Goal: Task Accomplishment & Management: Complete application form

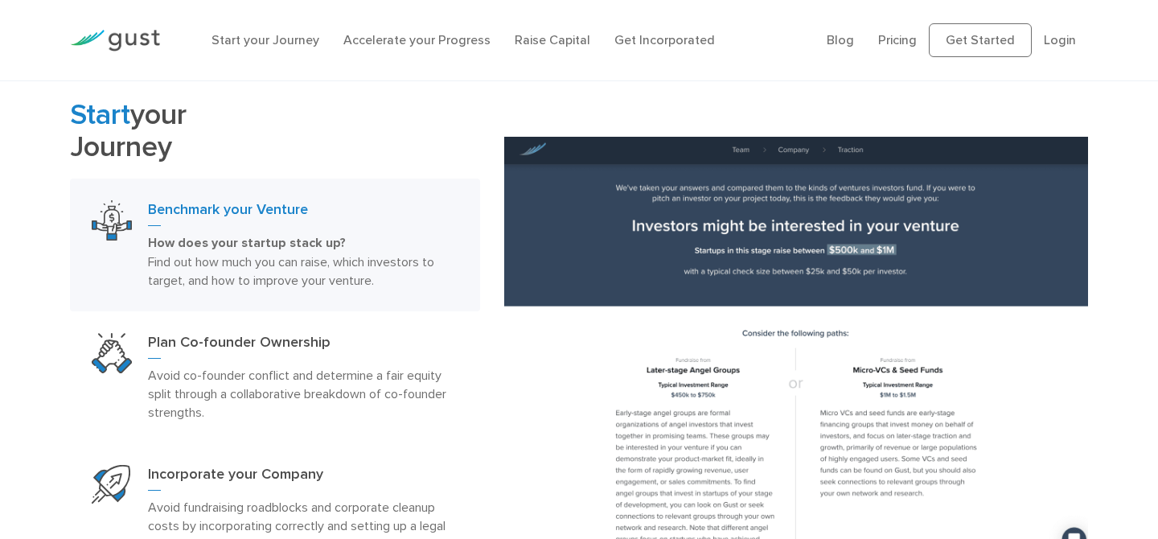
scroll to position [790, 0]
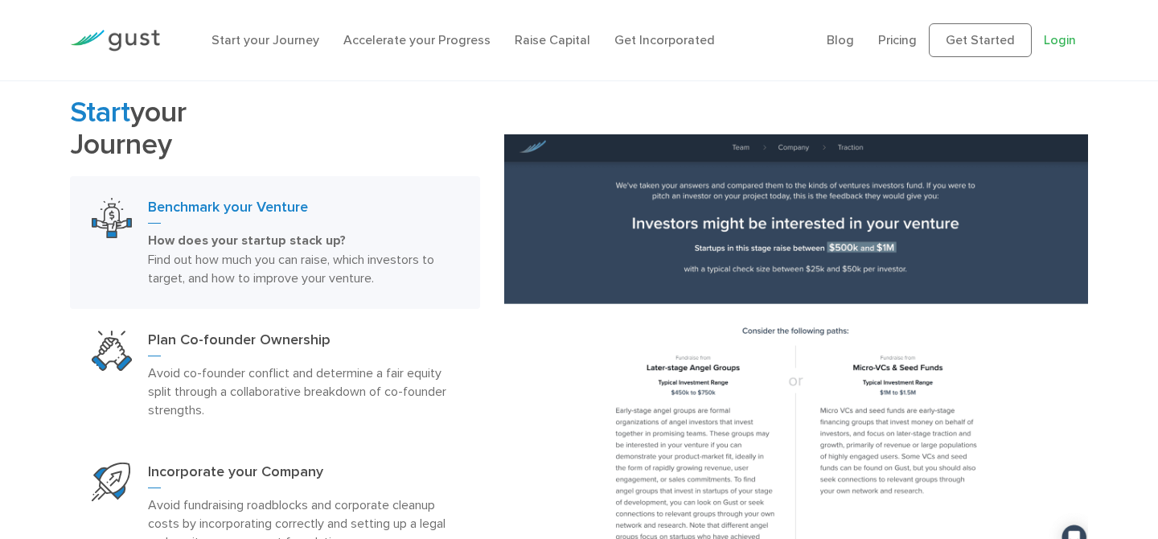
click at [1070, 37] on link "Login" at bounding box center [1060, 39] width 32 height 15
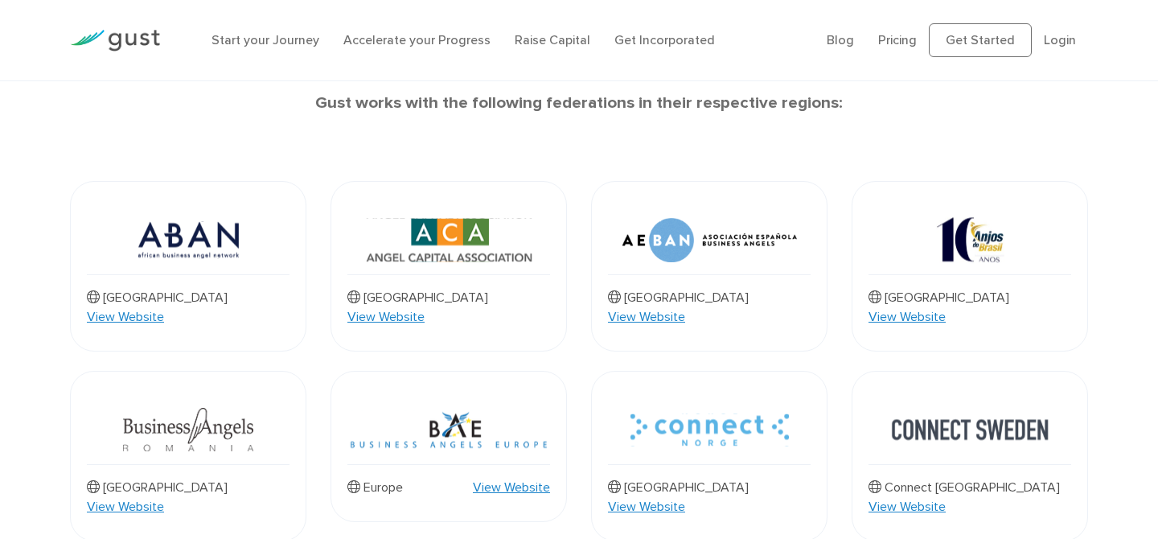
scroll to position [523, 0]
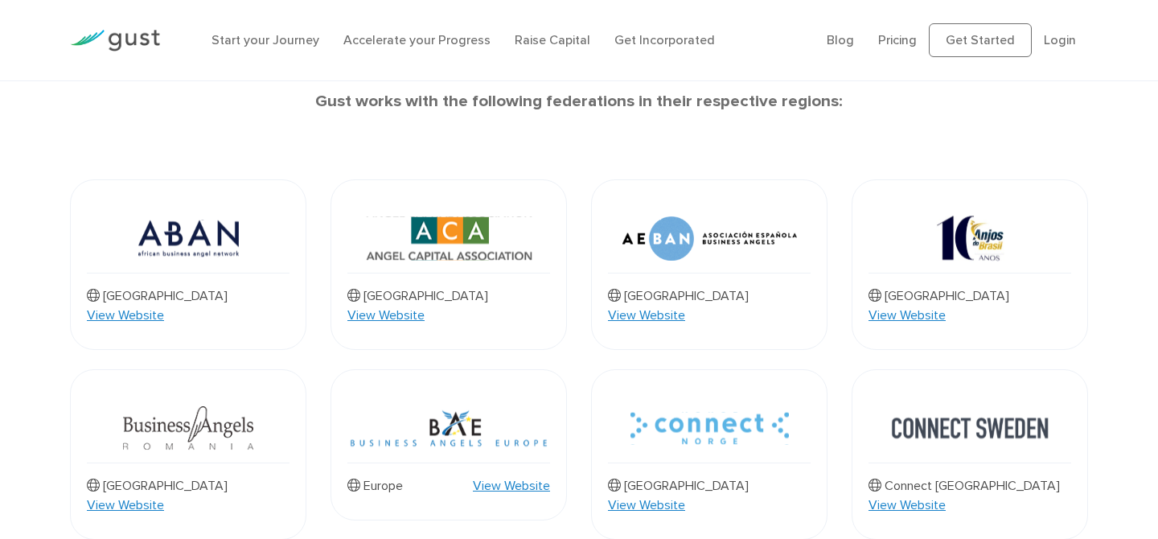
click at [685, 306] on link "View Website" at bounding box center [646, 315] width 77 height 19
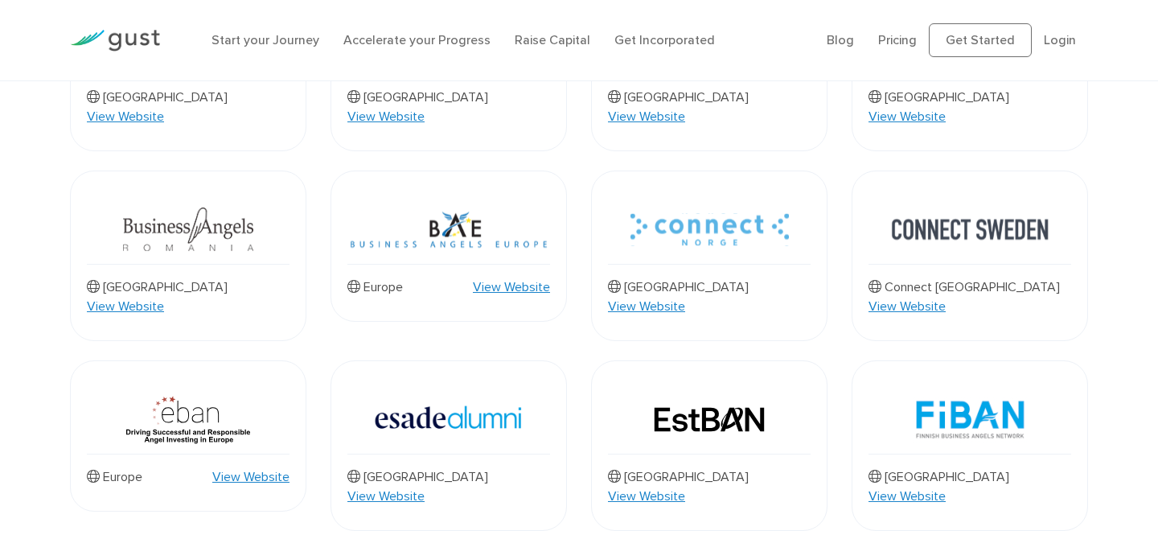
scroll to position [723, 0]
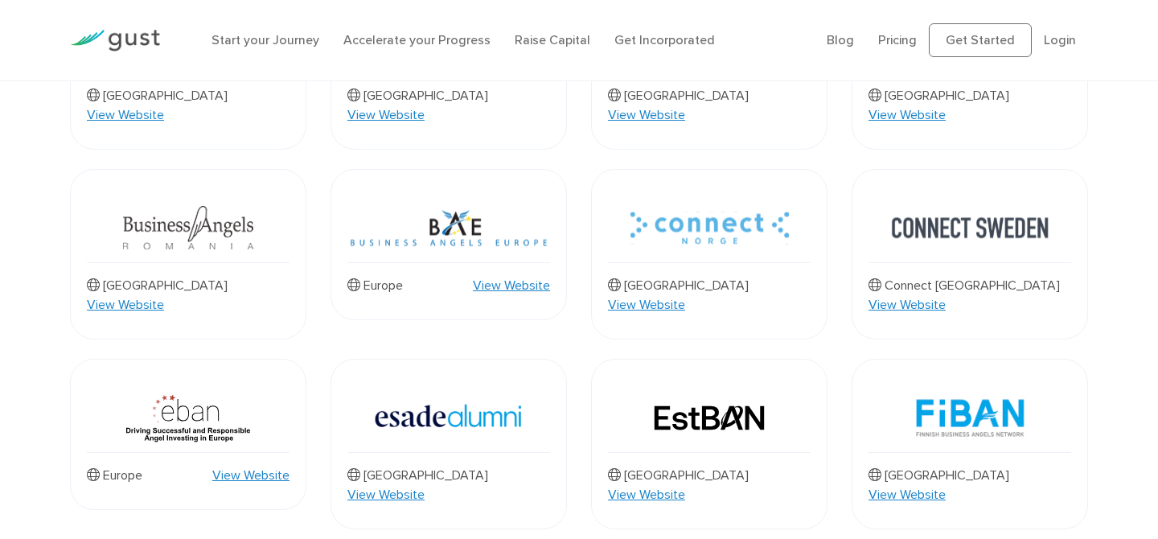
click at [685, 295] on link "View Website" at bounding box center [646, 304] width 77 height 19
click at [260, 466] on link "View Website" at bounding box center [250, 475] width 77 height 19
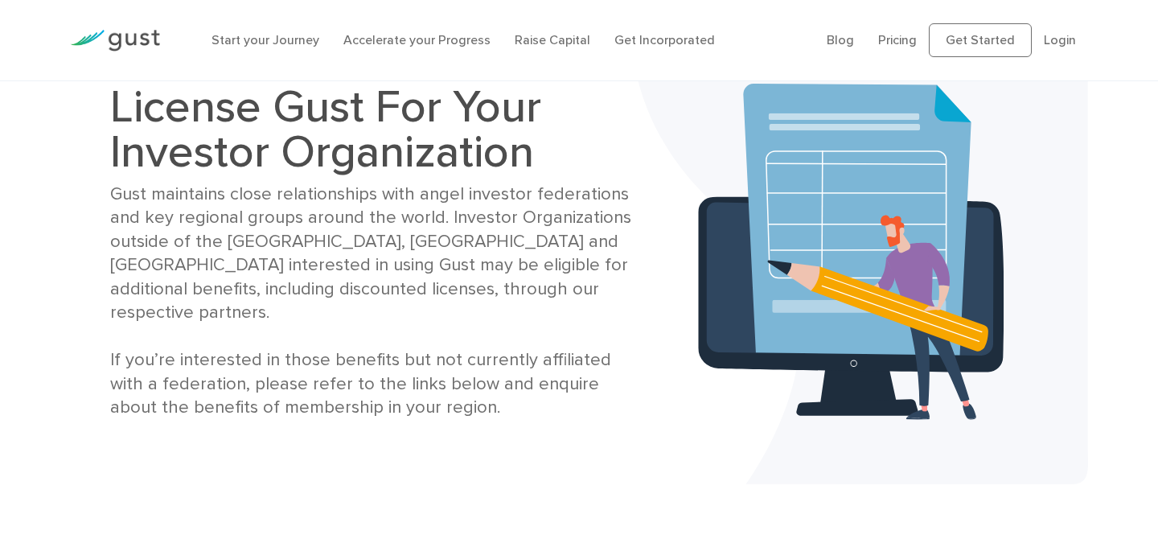
scroll to position [0, 0]
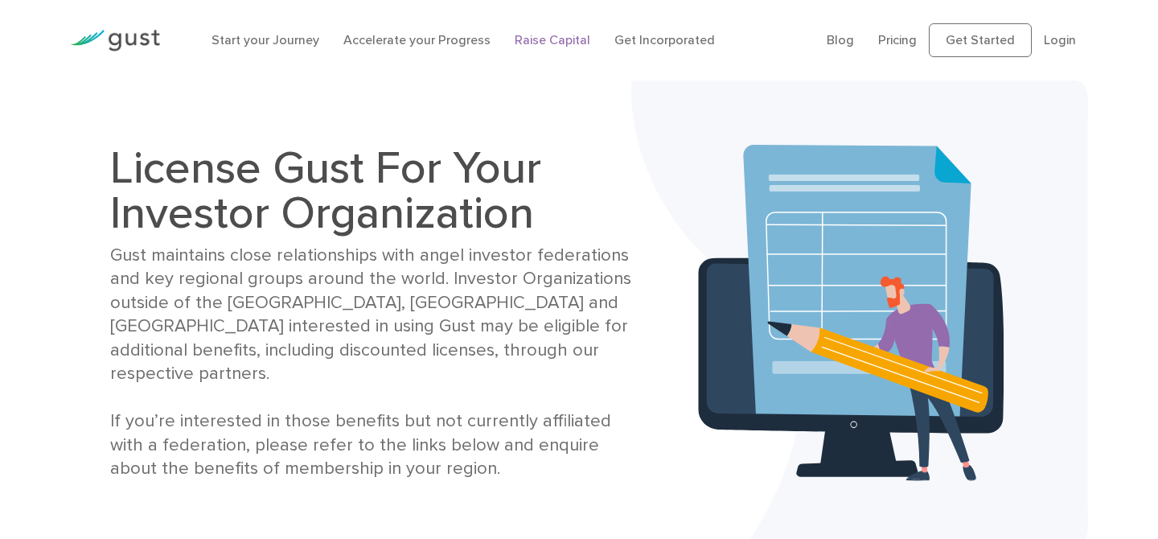
click at [541, 33] on link "Raise Capital" at bounding box center [553, 39] width 76 height 15
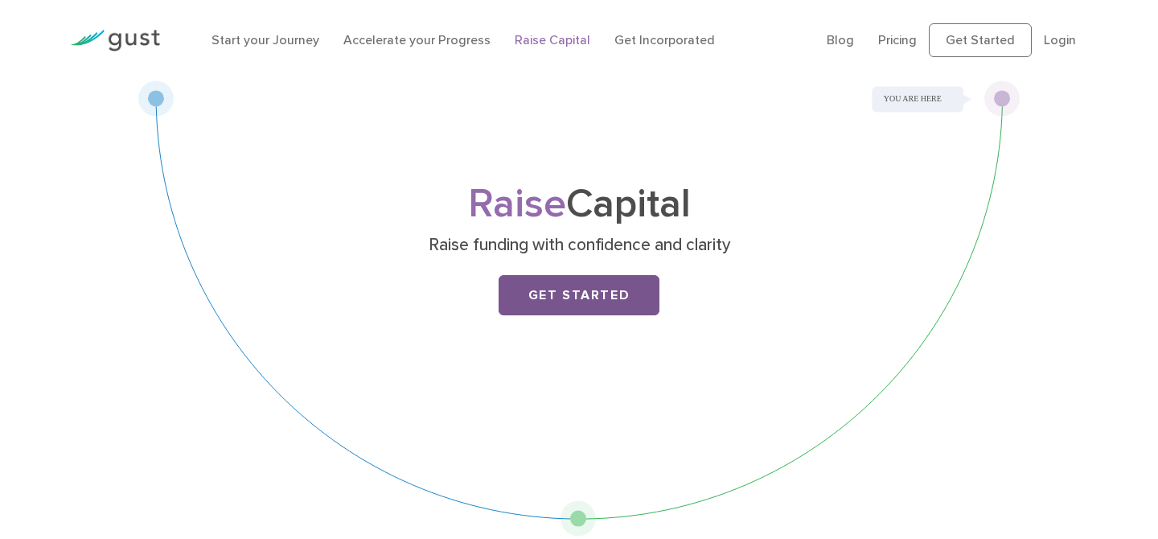
click at [556, 296] on link "Get Started" at bounding box center [579, 295] width 161 height 40
